Goal: Transaction & Acquisition: Purchase product/service

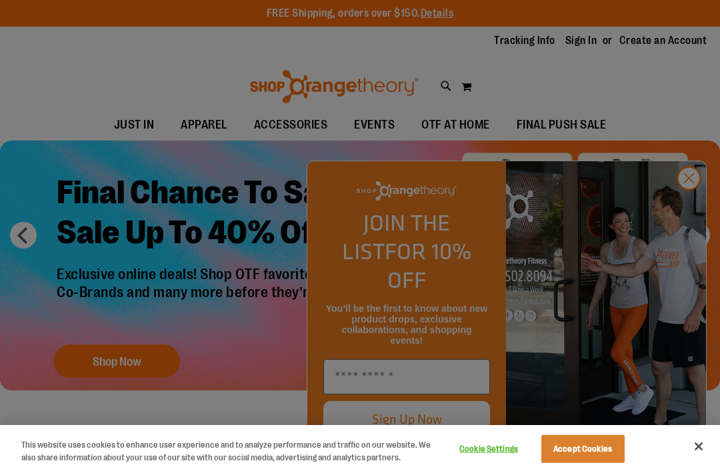
click at [691, 214] on div at bounding box center [360, 235] width 720 height 471
click at [687, 206] on div at bounding box center [360, 235] width 720 height 471
click at [687, 214] on div at bounding box center [360, 235] width 720 height 471
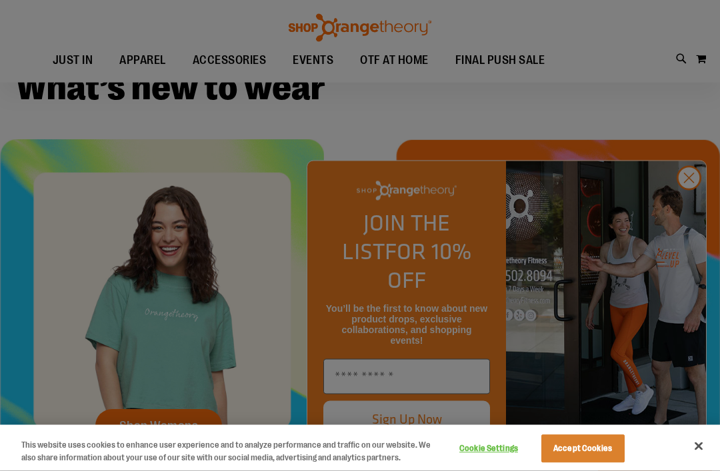
scroll to position [375, 0]
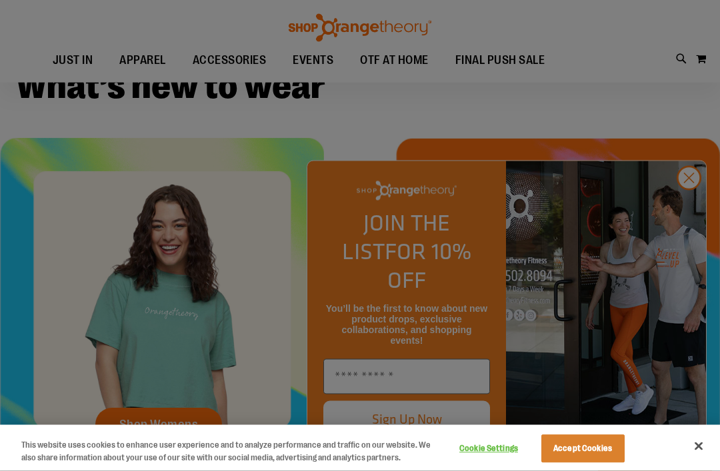
click at [695, 251] on div at bounding box center [360, 235] width 720 height 471
click at [695, 241] on div at bounding box center [360, 235] width 720 height 471
click at [699, 252] on div at bounding box center [360, 235] width 720 height 471
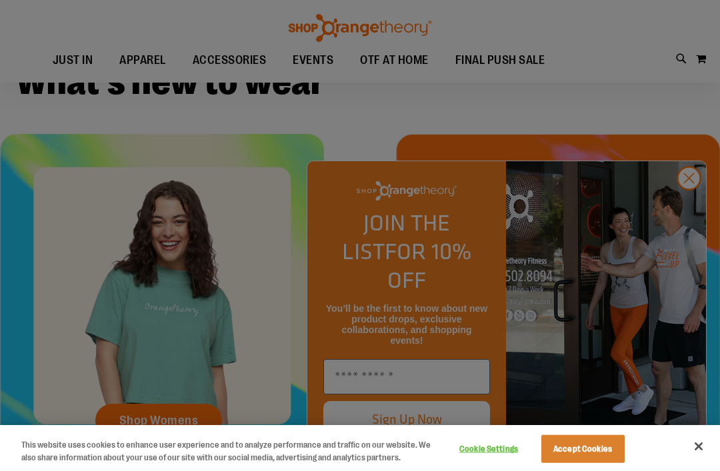
scroll to position [387, 0]
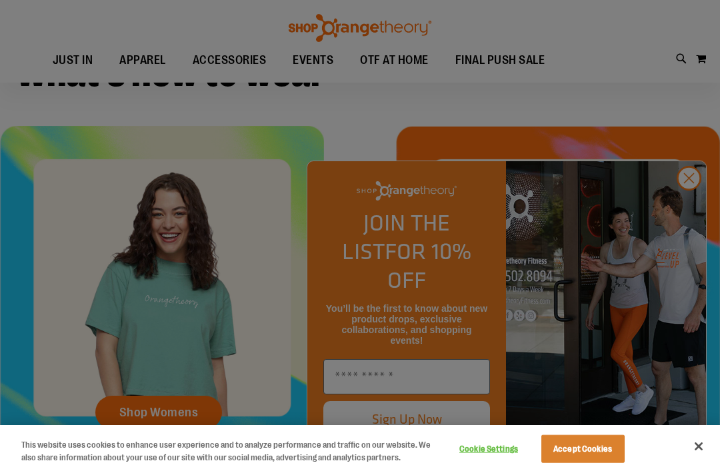
click at [165, 412] on div at bounding box center [360, 235] width 720 height 471
click at [164, 416] on div at bounding box center [360, 235] width 720 height 471
click at [690, 248] on div at bounding box center [360, 235] width 720 height 471
click at [695, 251] on div at bounding box center [360, 235] width 720 height 471
click at [703, 461] on button "Close" at bounding box center [698, 446] width 29 height 29
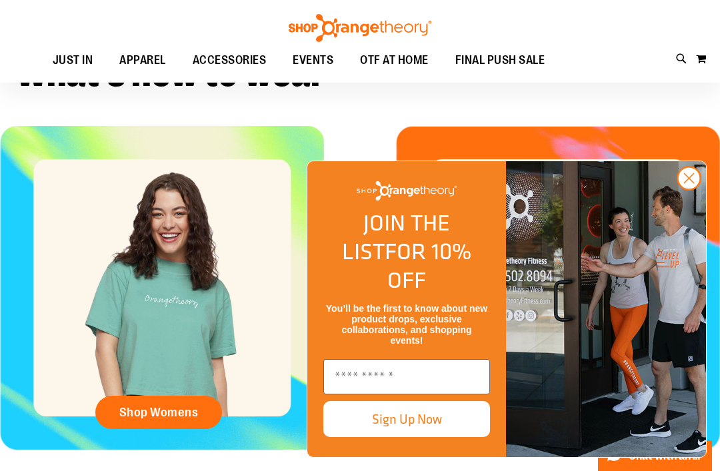
click at [158, 406] on span "Shop Womens" at bounding box center [158, 412] width 79 height 15
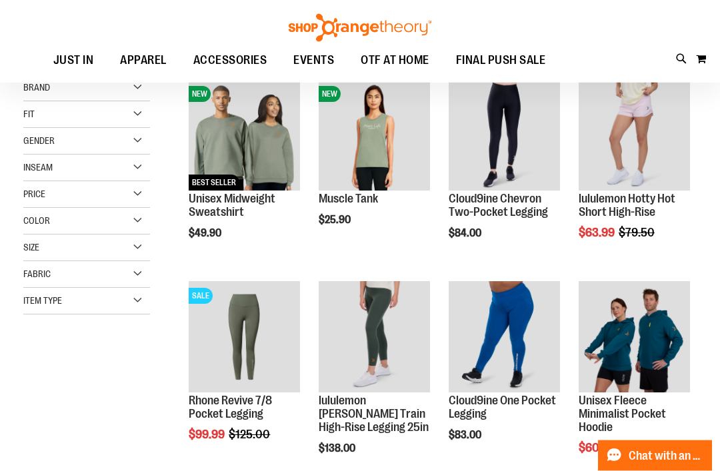
scroll to position [195, 0]
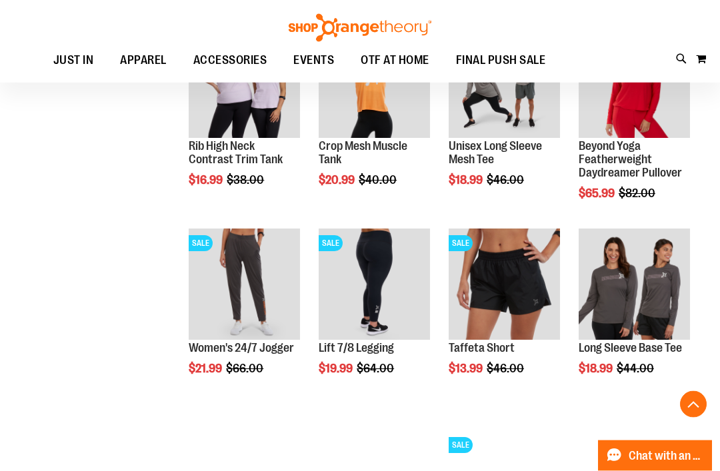
scroll to position [641, 0]
click at [256, 275] on img "product" at bounding box center [244, 284] width 111 height 111
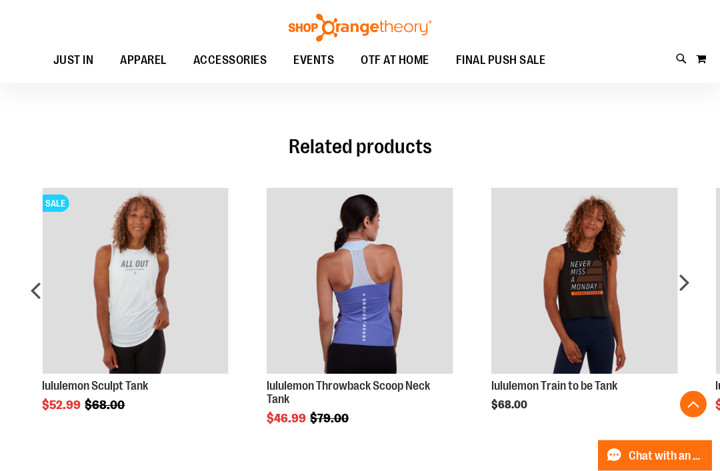
scroll to position [630, 0]
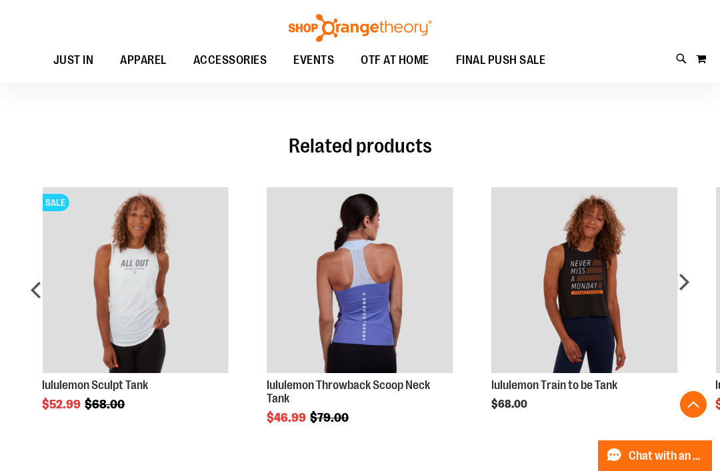
click at [655, 427] on div "lululemon Train to be Tank $68.00" at bounding box center [584, 401] width 187 height 52
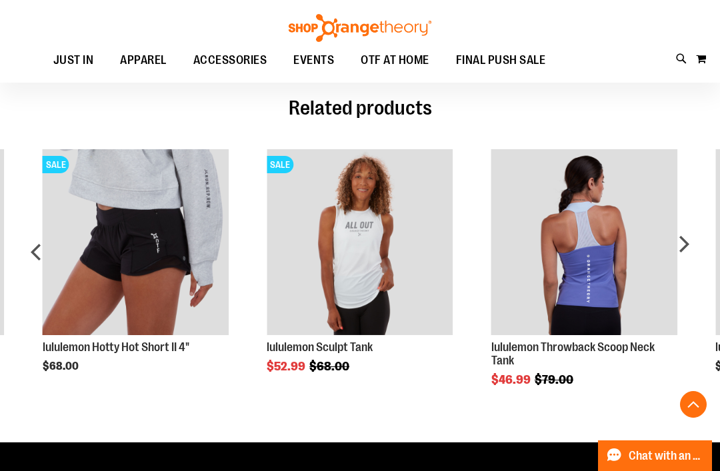
scroll to position [661, 0]
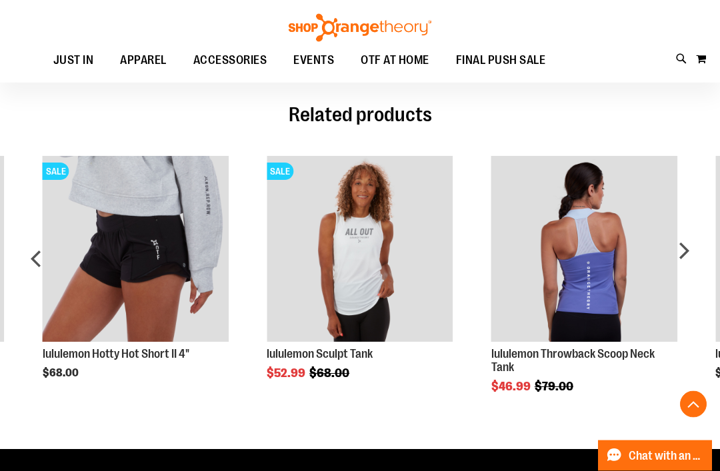
click at [687, 256] on div "next" at bounding box center [683, 265] width 27 height 257
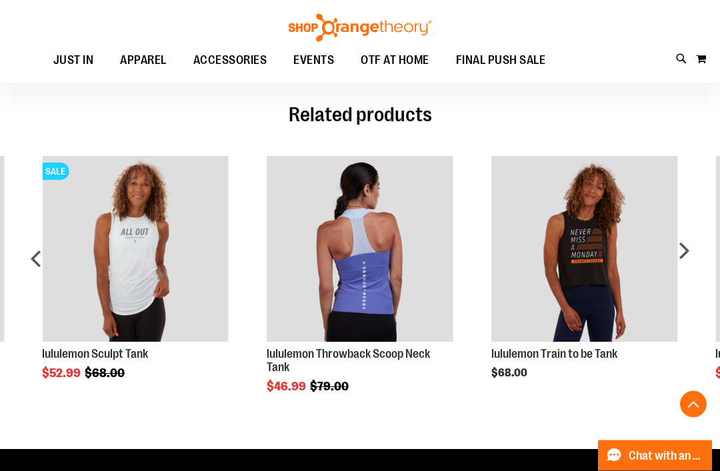
click at [685, 263] on div "next" at bounding box center [683, 265] width 27 height 257
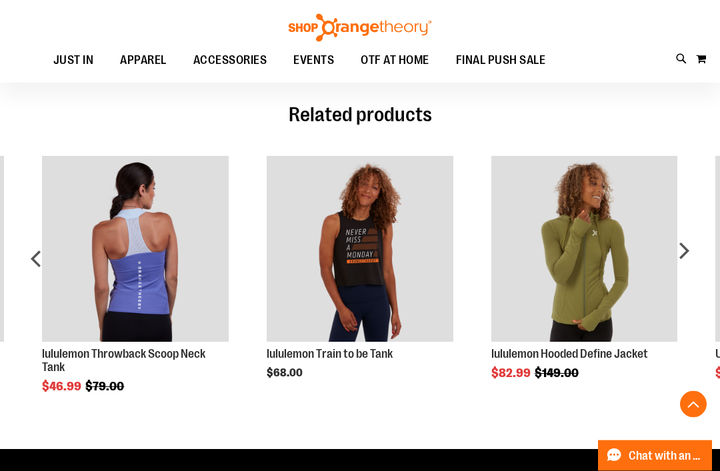
scroll to position [662, 0]
click at [692, 259] on div "next" at bounding box center [683, 264] width 27 height 257
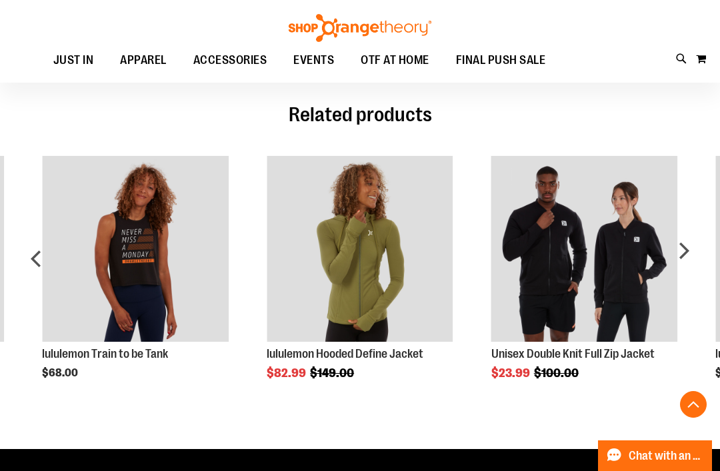
click at [691, 261] on div "next" at bounding box center [683, 264] width 27 height 257
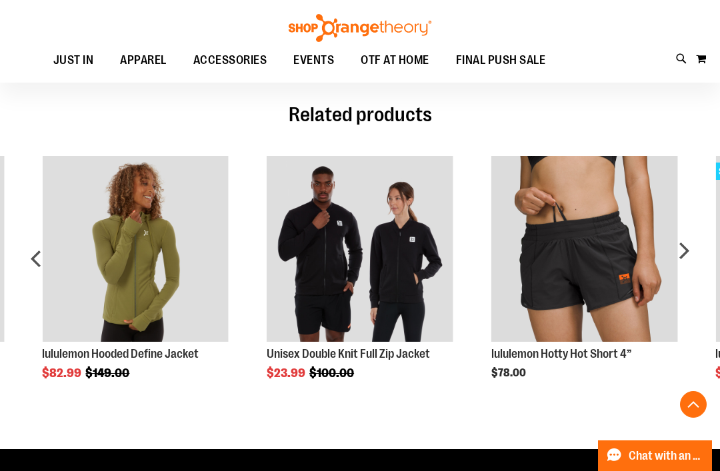
click at [689, 261] on div "next" at bounding box center [683, 264] width 27 height 257
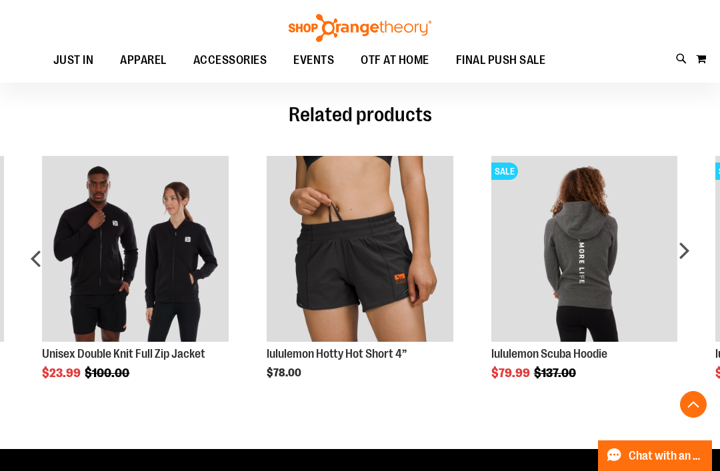
click at [681, 268] on div "next" at bounding box center [683, 264] width 27 height 257
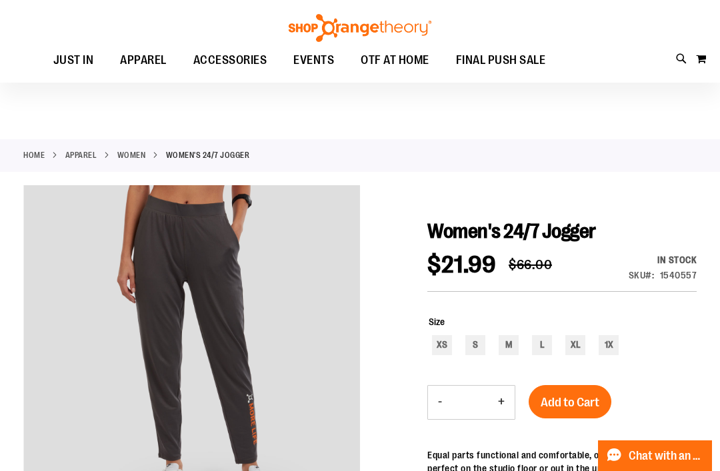
scroll to position [0, 0]
